Goal: Task Accomplishment & Management: Manage account settings

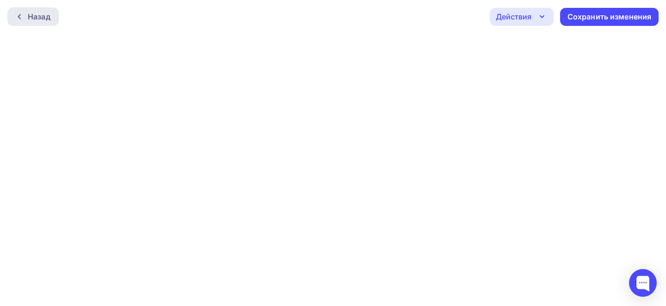
scroll to position [2, 0]
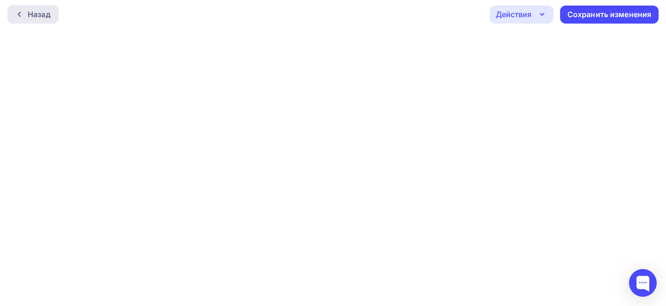
click at [26, 16] on div at bounding box center [22, 14] width 12 height 7
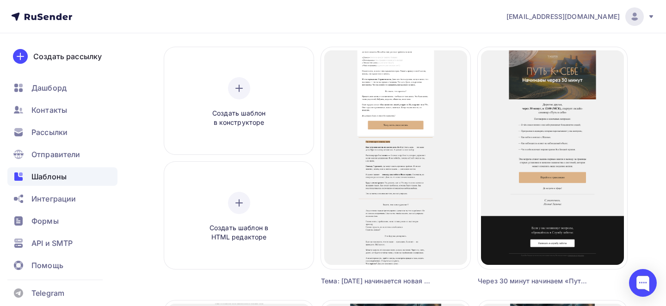
scroll to position [69, 0]
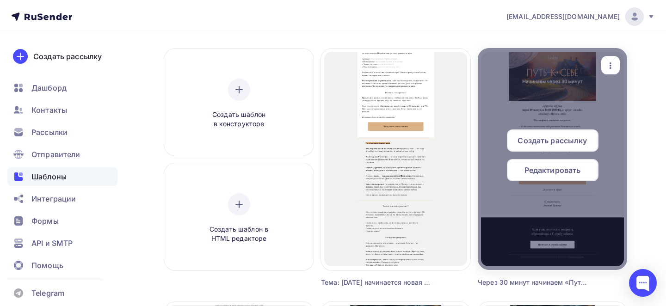
click at [611, 69] on icon "button" at bounding box center [610, 65] width 11 height 11
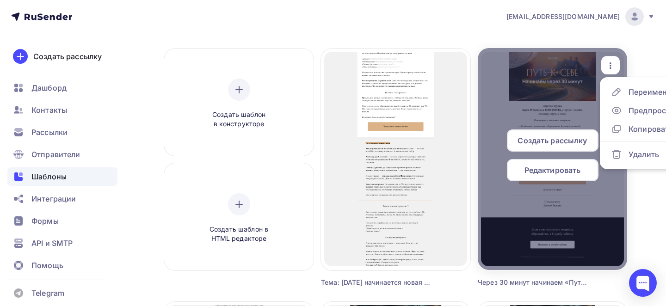
click at [539, 168] on span "Редактировать" at bounding box center [552, 170] width 56 height 11
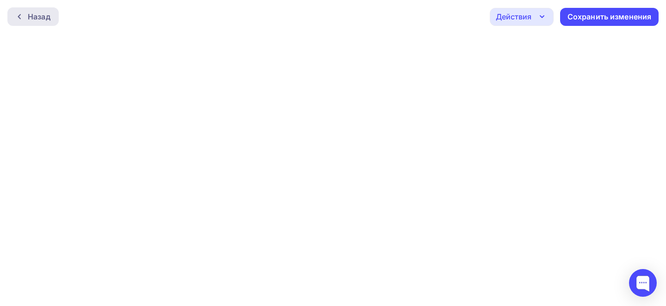
click at [41, 18] on div "Назад" at bounding box center [39, 16] width 23 height 11
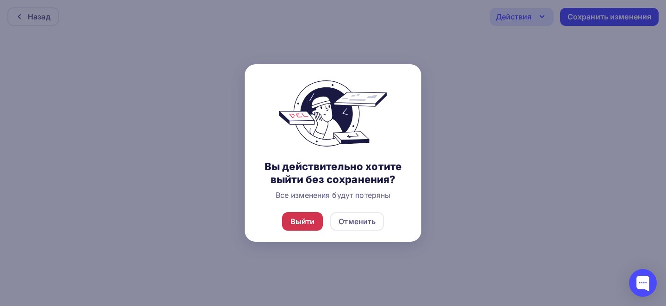
click at [308, 223] on div "Выйти" at bounding box center [302, 221] width 24 height 11
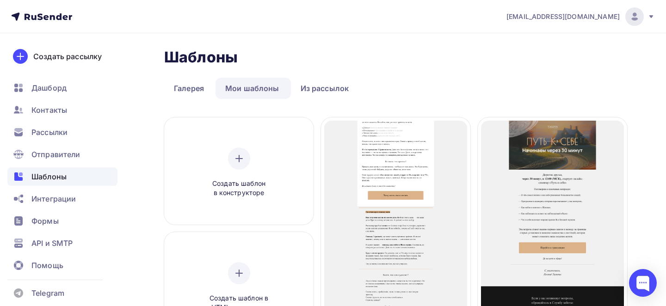
scroll to position [24, 0]
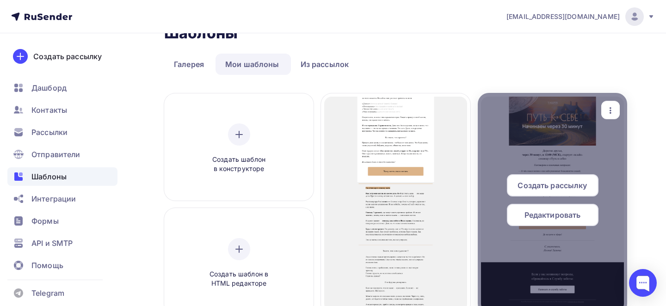
click at [609, 109] on icon "button" at bounding box center [610, 110] width 11 height 11
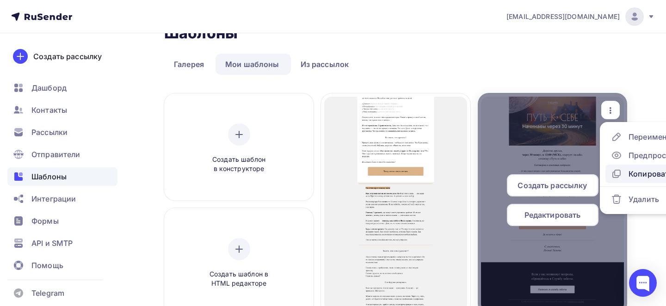
click at [629, 174] on div "Копировать" at bounding box center [650, 173] width 44 height 11
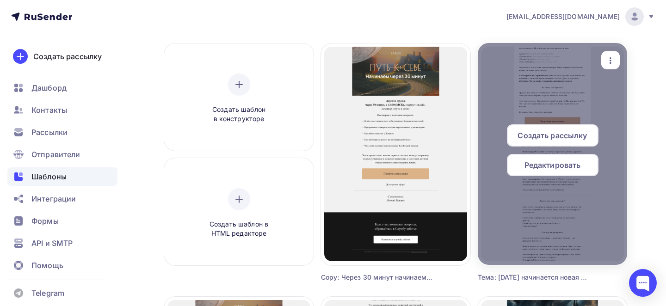
scroll to position [58, 0]
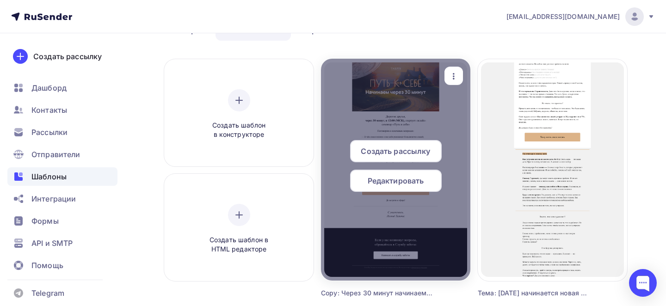
click at [454, 71] on icon "button" at bounding box center [453, 76] width 11 height 11
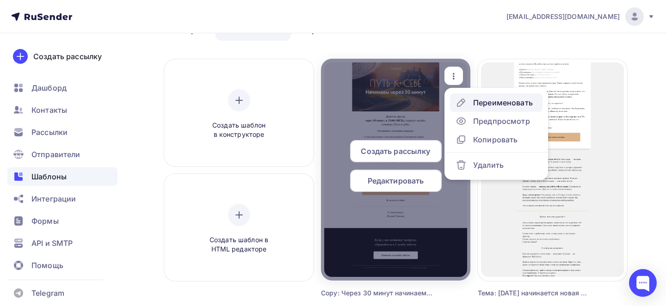
click at [480, 99] on div "Переименовать" at bounding box center [503, 102] width 60 height 11
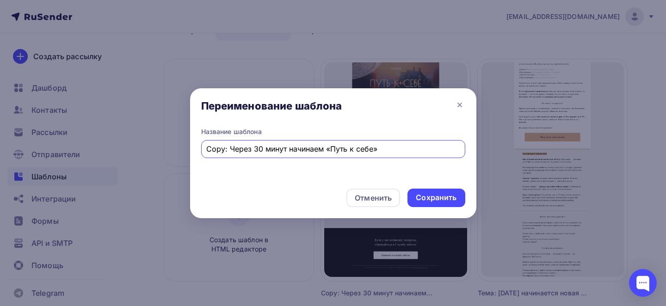
click at [324, 152] on input "Copy: Через 30 минут начинаем «Путь к себе»" at bounding box center [332, 148] width 253 height 11
paste input "Тема"
type input "Тема: Через 30 минут начинаем «Путь к себе»"
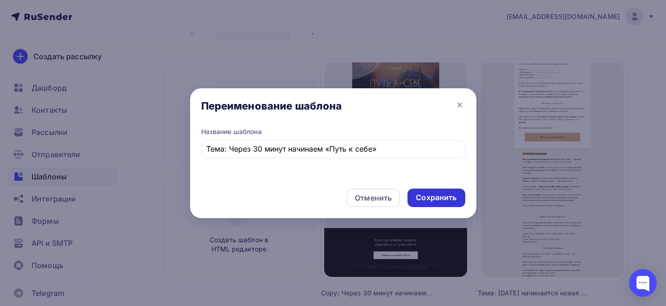
click at [446, 197] on div "Сохранить" at bounding box center [436, 197] width 41 height 11
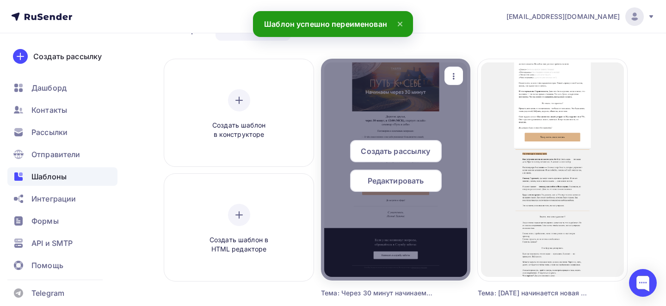
click at [395, 185] on span "Редактировать" at bounding box center [395, 180] width 56 height 11
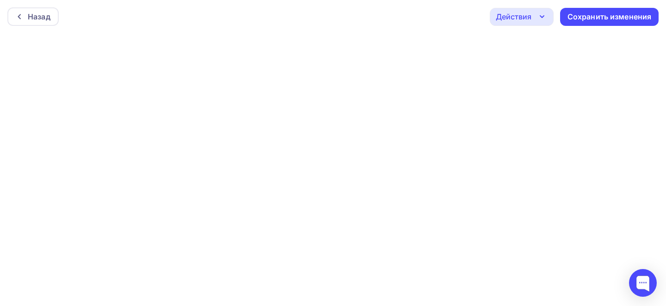
scroll to position [2, 0]
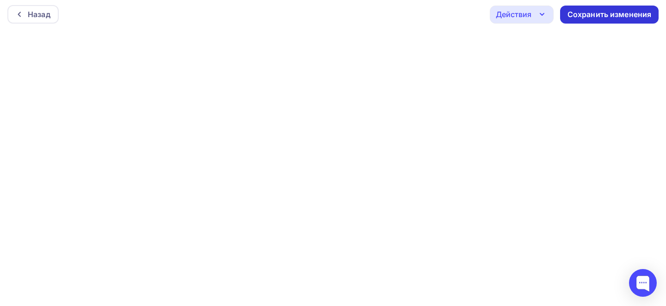
click at [610, 16] on div "Сохранить изменения" at bounding box center [609, 14] width 84 height 11
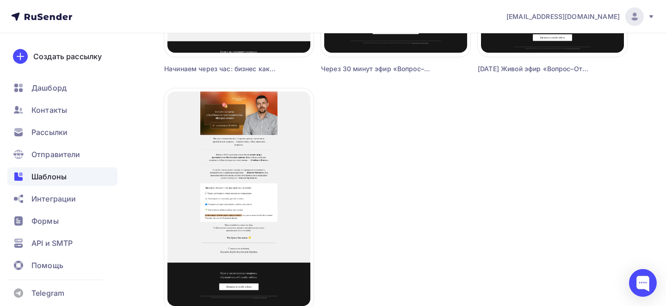
scroll to position [1167, 0]
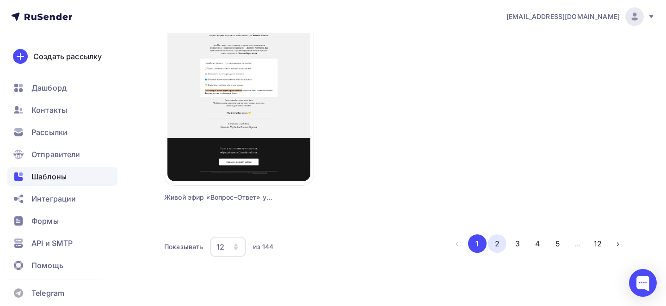
click at [489, 245] on button "2" at bounding box center [497, 243] width 18 height 18
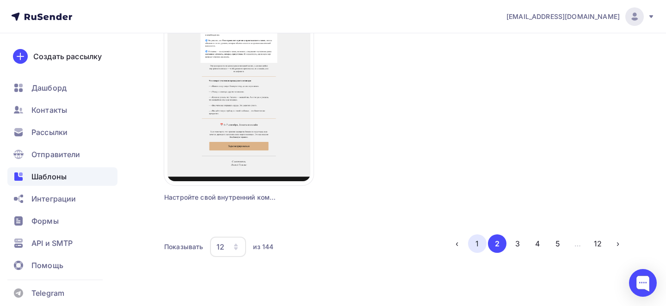
click at [477, 248] on button "1" at bounding box center [477, 243] width 18 height 18
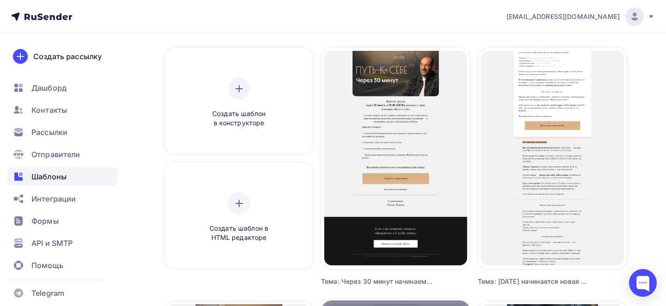
scroll to position [69, 0]
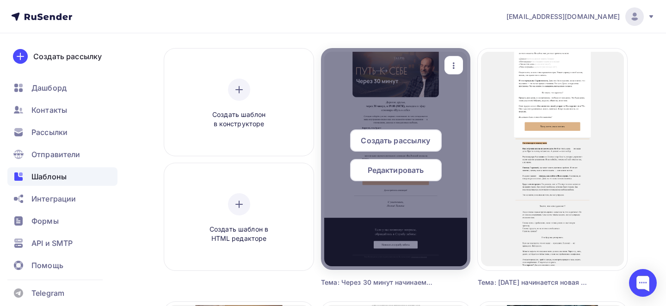
click at [458, 61] on icon "button" at bounding box center [453, 65] width 11 height 11
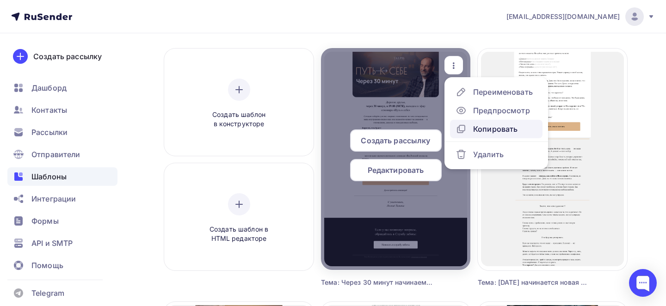
click at [481, 130] on div "Копировать" at bounding box center [495, 128] width 44 height 11
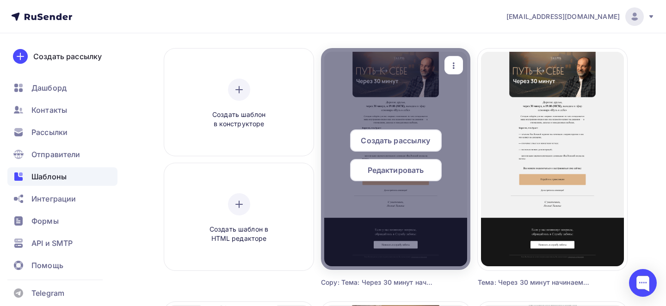
click at [461, 62] on div "button" at bounding box center [453, 65] width 18 height 18
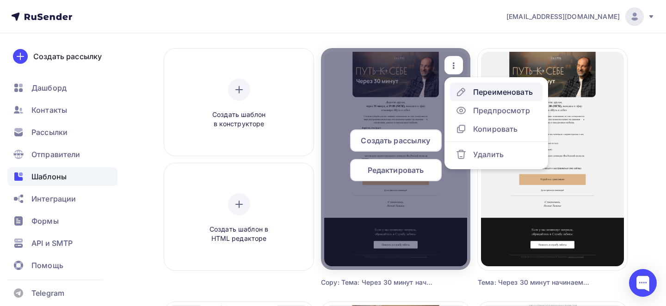
click at [479, 89] on div "Переименовать" at bounding box center [503, 91] width 60 height 11
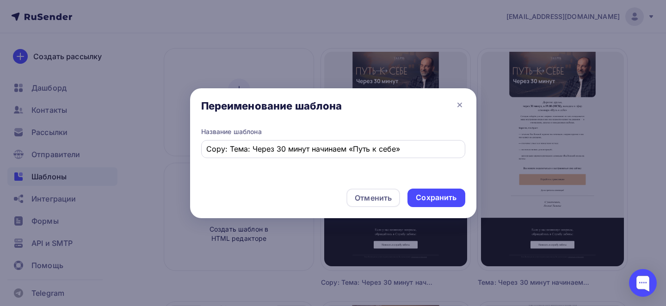
click at [356, 153] on input "Copy: Тема: Через 30 минут начинаем «Путь к себе»" at bounding box center [332, 148] width 253 height 11
paste input "Уже [DATE] начнется мировоззренческий семинар «ВсеЛенский взгляд на жизнь»."
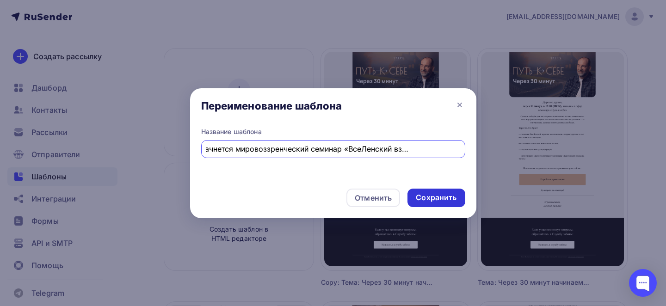
type input "Уже [DATE] начнется мировоззренческий семинар «ВсеЛенский взгляд на жизнь»."
click at [453, 198] on div "Сохранить" at bounding box center [436, 197] width 41 height 11
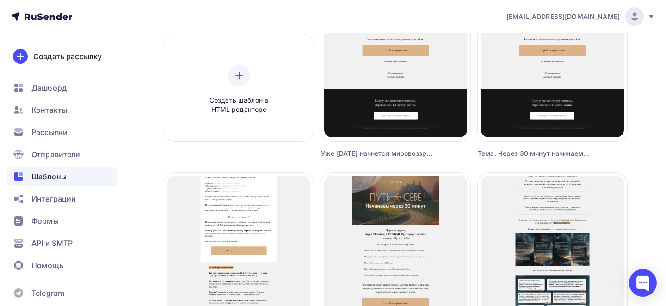
scroll to position [0, 0]
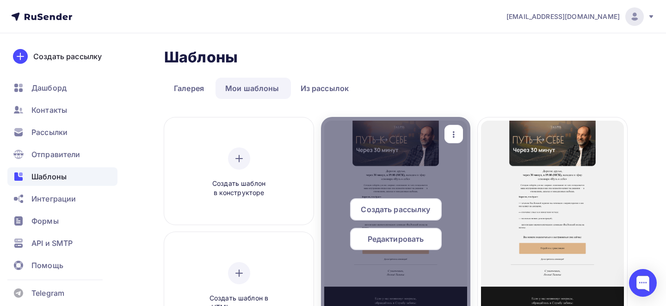
click at [457, 128] on div "button" at bounding box center [453, 134] width 11 height 12
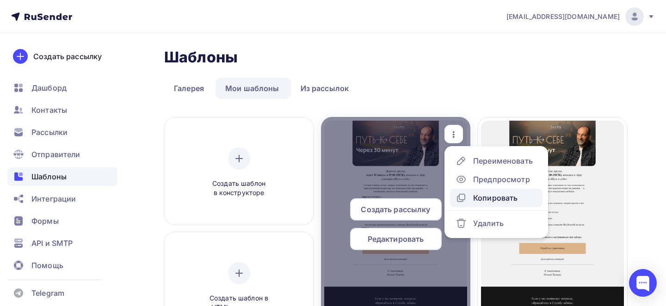
click at [497, 196] on div "Копировать" at bounding box center [495, 197] width 44 height 11
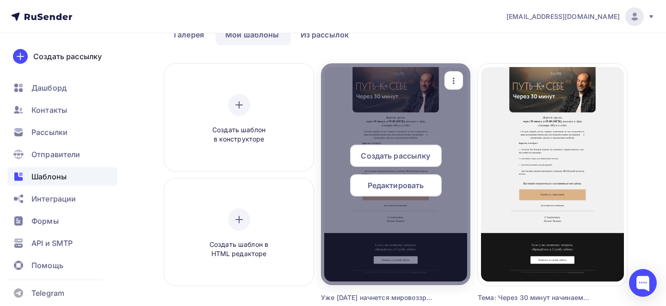
scroll to position [55, 0]
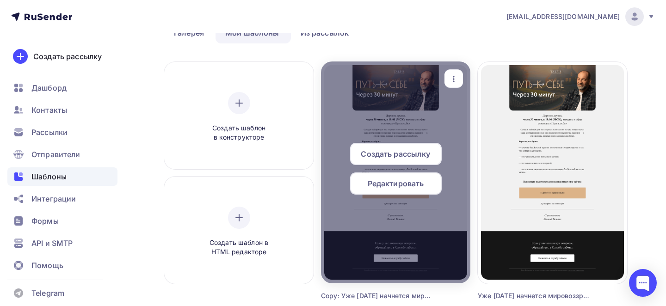
click at [450, 80] on icon "button" at bounding box center [453, 78] width 11 height 11
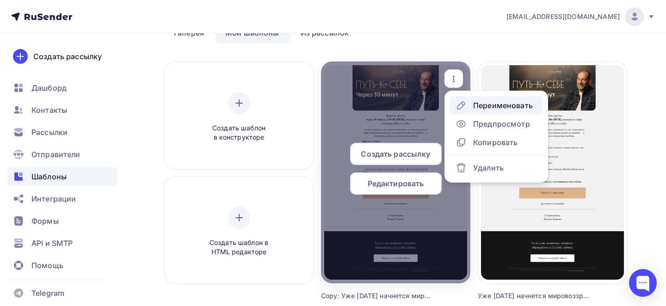
click at [482, 102] on div "Переименовать" at bounding box center [503, 105] width 60 height 11
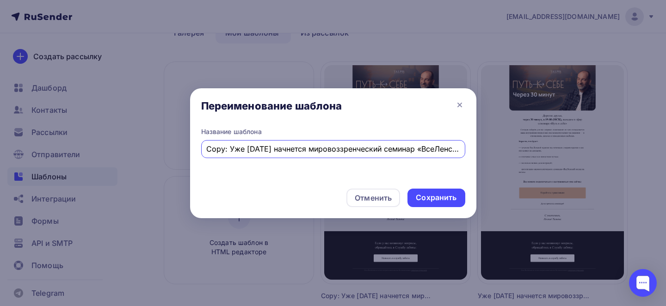
scroll to position [0, 74]
click at [373, 143] on input "Copy: Уже [DATE] начнется мировоззренческий семинар «ВсеЛенский взгляд на жизнь…" at bounding box center [332, 148] width 253 height 11
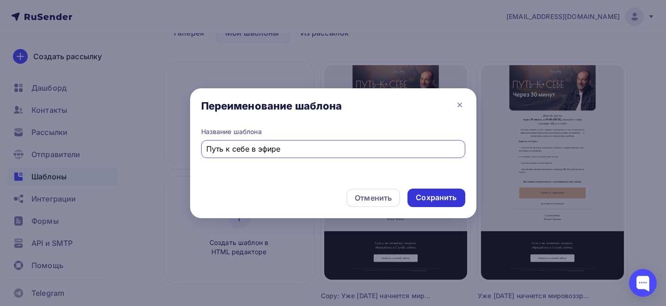
type input "Путь к себе в эфире"
click at [425, 191] on div "Сохранить" at bounding box center [435, 198] width 57 height 18
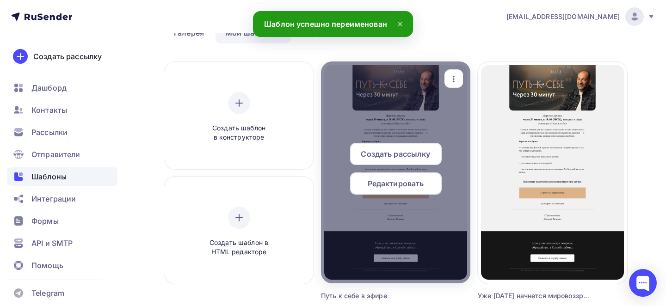
click at [389, 187] on span "Редактировать" at bounding box center [395, 183] width 56 height 11
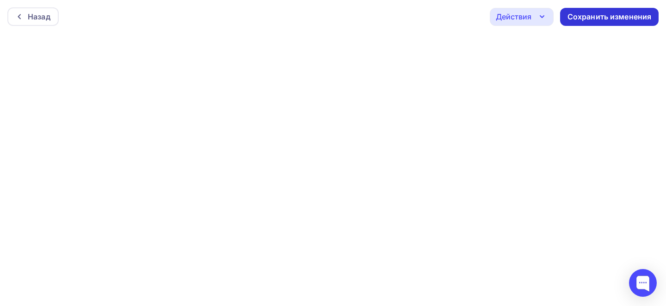
click at [574, 13] on div "Сохранить изменения" at bounding box center [609, 17] width 84 height 11
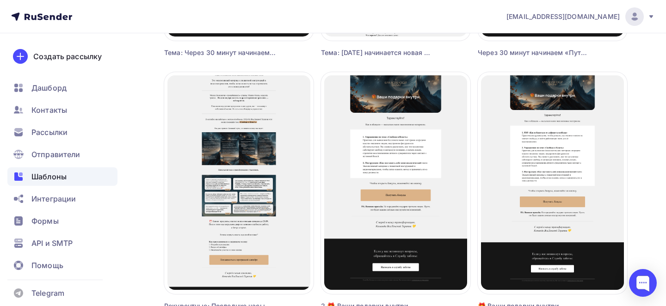
scroll to position [548, 0]
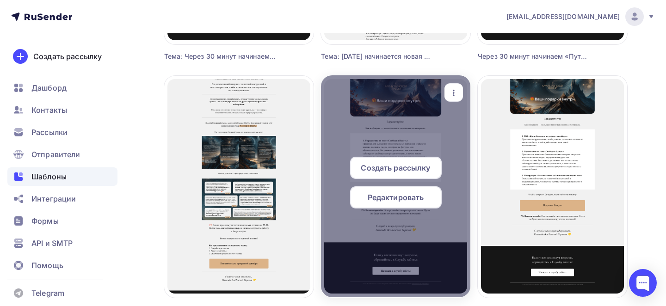
click at [459, 87] on div "button" at bounding box center [453, 93] width 18 height 18
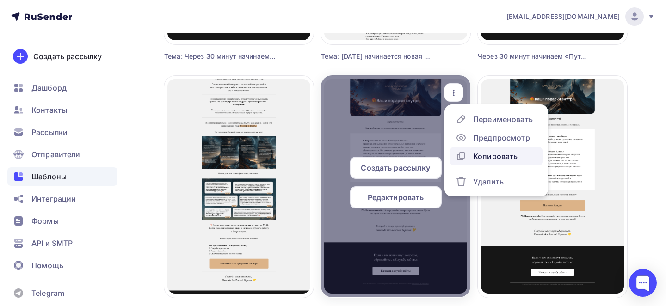
click at [484, 149] on link "Копировать" at bounding box center [496, 156] width 92 height 18
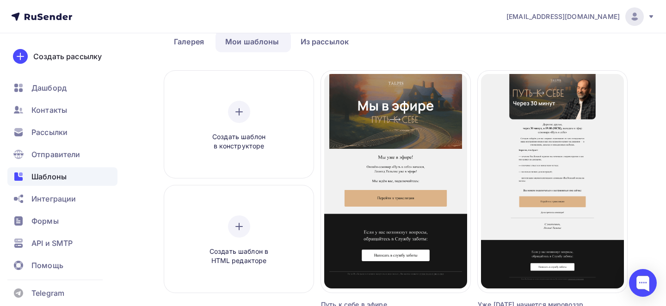
scroll to position [47, 0]
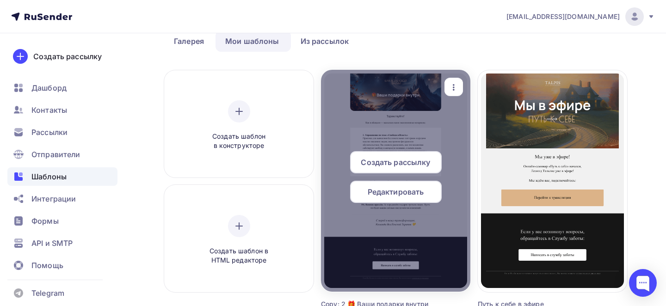
click at [455, 83] on icon "button" at bounding box center [453, 87] width 11 height 11
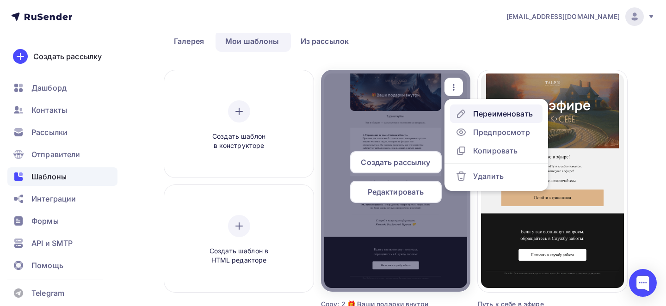
click at [487, 115] on div "Переименовать" at bounding box center [503, 113] width 60 height 11
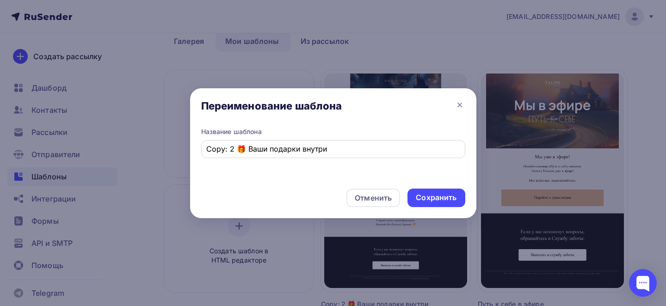
click at [333, 144] on input "Copy: 2 🎁 Ваши подарки внутри" at bounding box center [332, 148] width 253 height 11
type input "уже [DATE] МВС"
click at [442, 197] on div "Сохранить" at bounding box center [436, 197] width 41 height 11
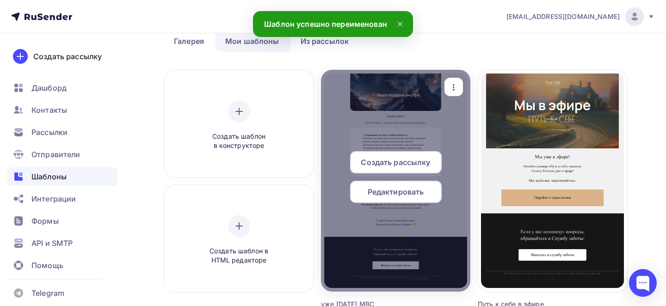
click at [407, 188] on span "Редактировать" at bounding box center [395, 191] width 56 height 11
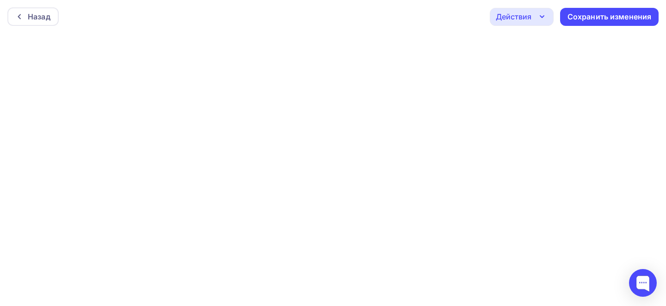
scroll to position [2, 0]
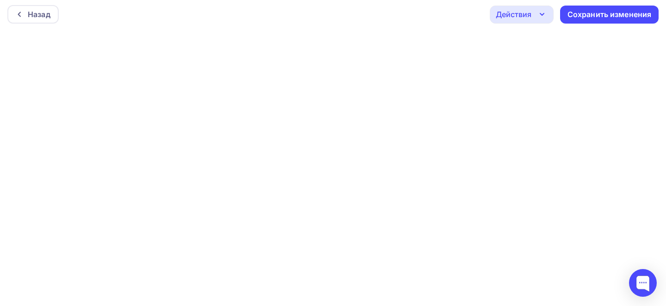
click at [607, 23] on div "Действия Отправить тестовое письмо Предпросмотр Выйти без сохранения Сохранить …" at bounding box center [574, 15] width 169 height 18
click at [593, 15] on div "Сохранить изменения" at bounding box center [609, 14] width 84 height 11
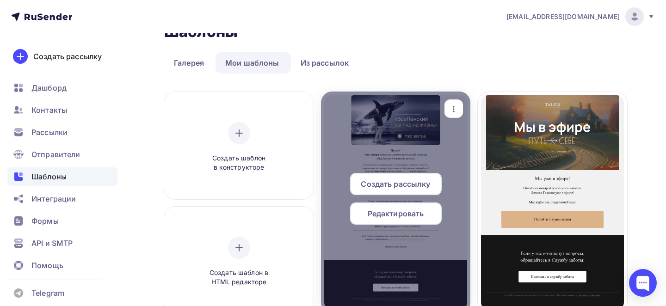
scroll to position [43, 0]
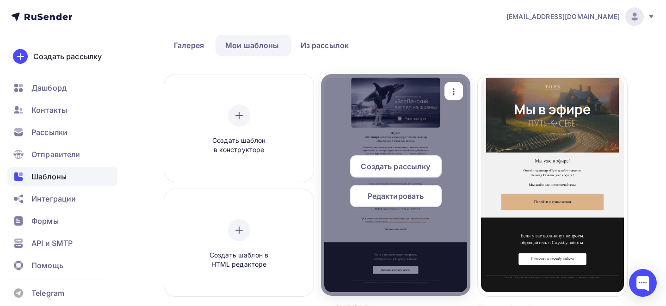
click at [461, 92] on div "button" at bounding box center [453, 91] width 18 height 18
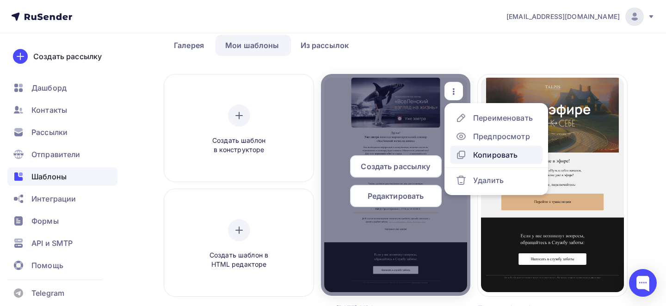
click at [470, 158] on div "Копировать" at bounding box center [486, 154] width 62 height 11
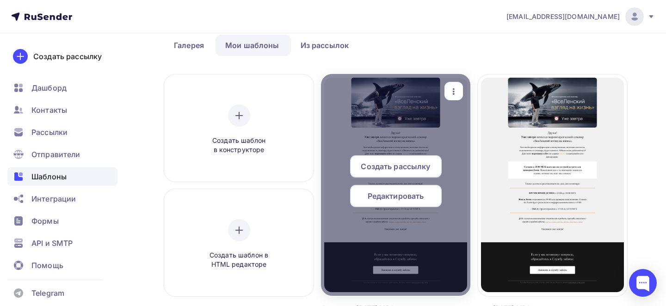
click at [452, 93] on icon "button" at bounding box center [453, 91] width 11 height 11
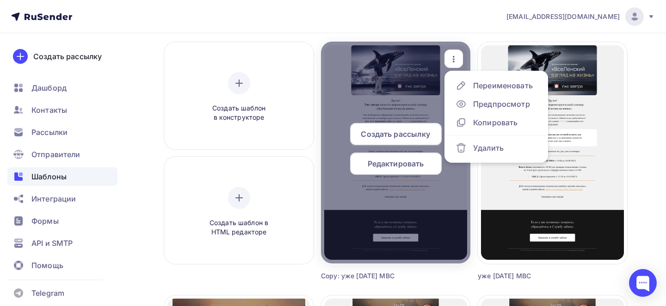
scroll to position [66, 0]
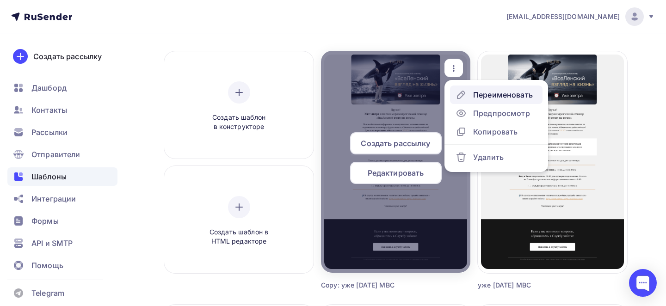
click at [471, 94] on div "Переименовать" at bounding box center [493, 94] width 77 height 11
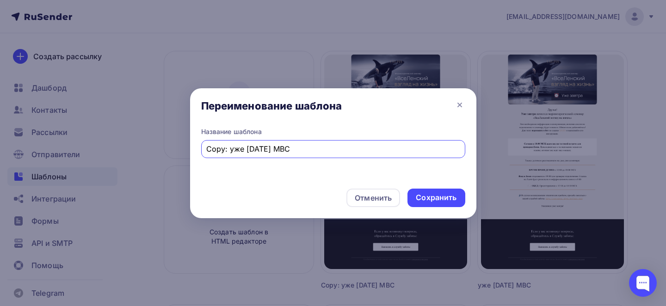
drag, startPoint x: 230, startPoint y: 148, endPoint x: 184, endPoint y: 147, distance: 46.2
click at [184, 147] on div "Переименование шаблона Название шаблона Copy: уже [DATE] МВС Отменить Сохранить" at bounding box center [333, 153] width 666 height 306
drag, startPoint x: 248, startPoint y: 148, endPoint x: 183, endPoint y: 144, distance: 64.9
click at [183, 144] on div "Переименование шаблона Название шаблона уже [DATE] МВС Отменить Сохранить" at bounding box center [333, 153] width 666 height 306
type input "адрес МВС"
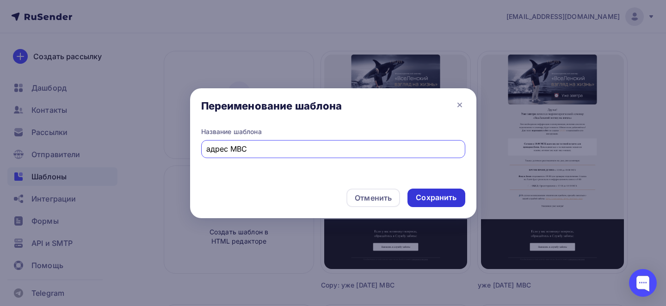
click at [427, 206] on div "Сохранить" at bounding box center [435, 198] width 57 height 18
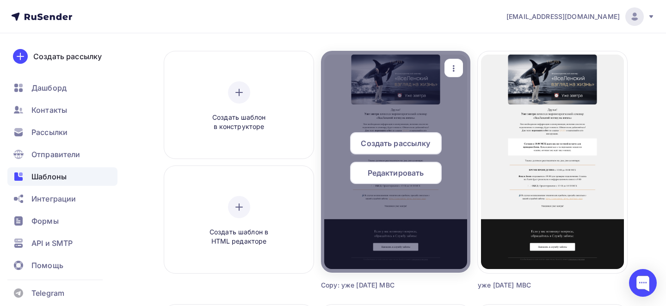
click at [398, 174] on span "Редактировать" at bounding box center [395, 172] width 56 height 11
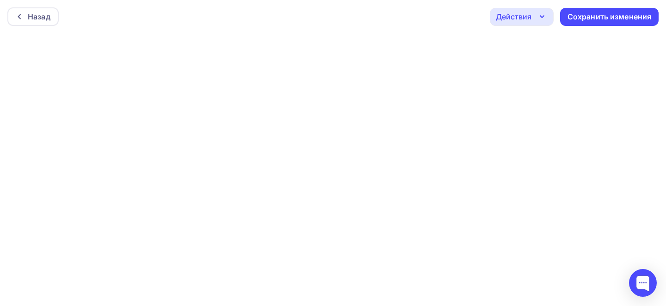
scroll to position [2, 0]
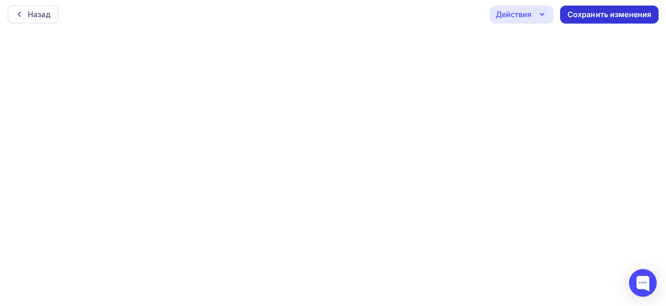
click at [596, 11] on div "Сохранить изменения" at bounding box center [609, 14] width 84 height 11
